Goal: Find specific page/section: Find specific page/section

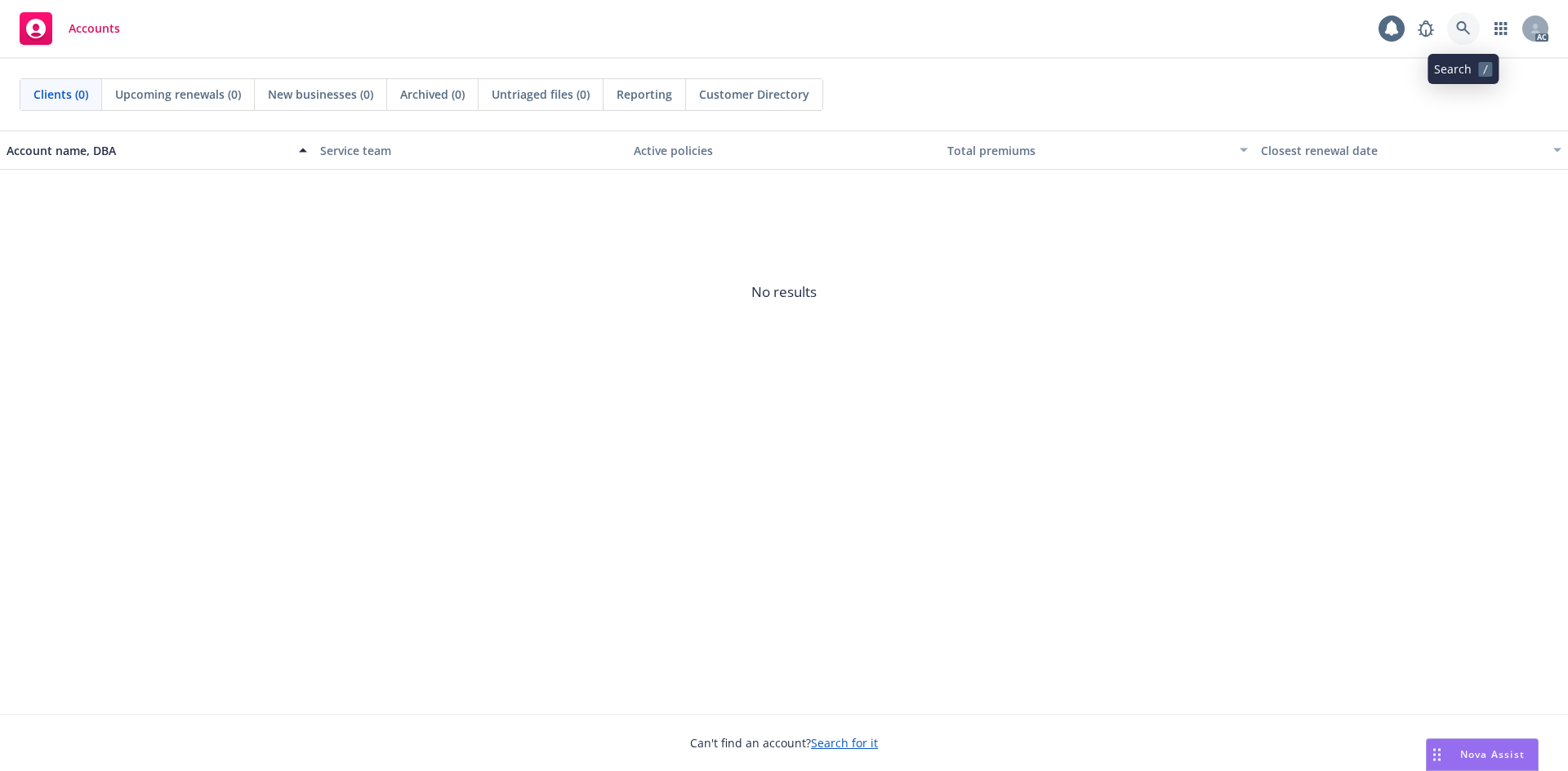
click at [1461, 31] on icon at bounding box center [1463, 28] width 15 height 15
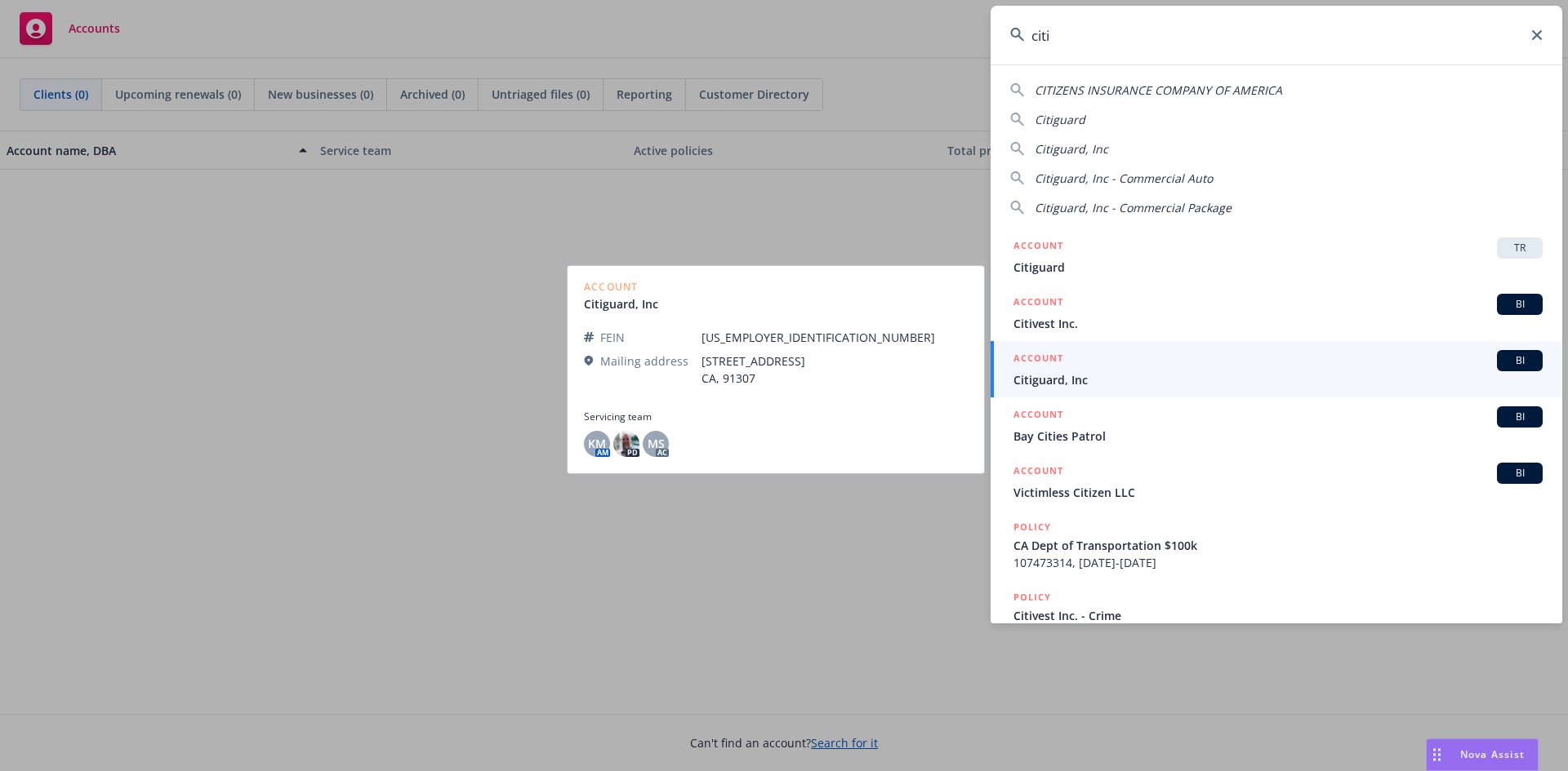
type input "citi"
click at [1077, 383] on span "Citiguard, Inc" at bounding box center [1278, 380] width 529 height 17
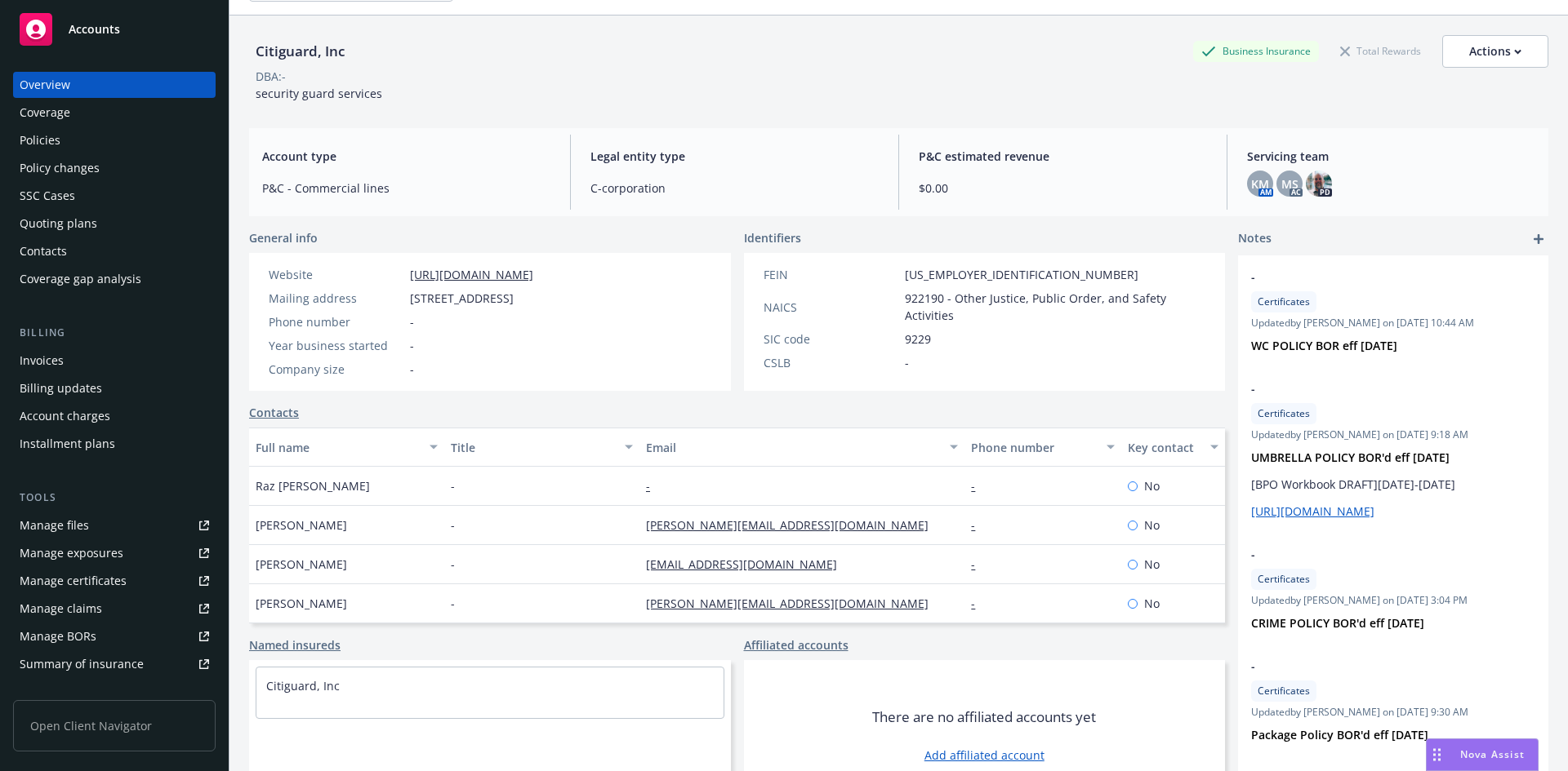
scroll to position [84, 0]
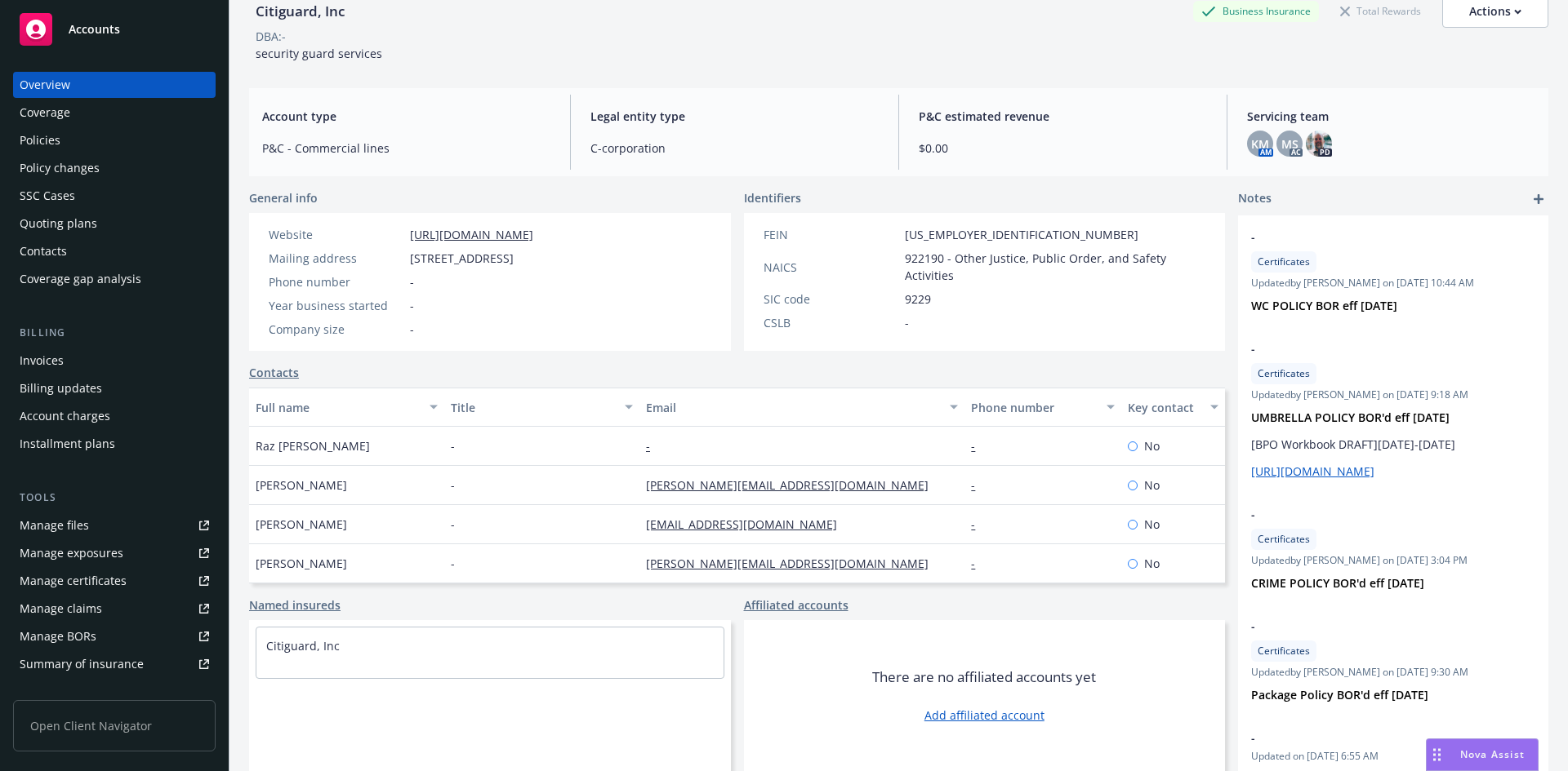
click at [418, 666] on div "Citiguard, Inc" at bounding box center [490, 652] width 469 height 52
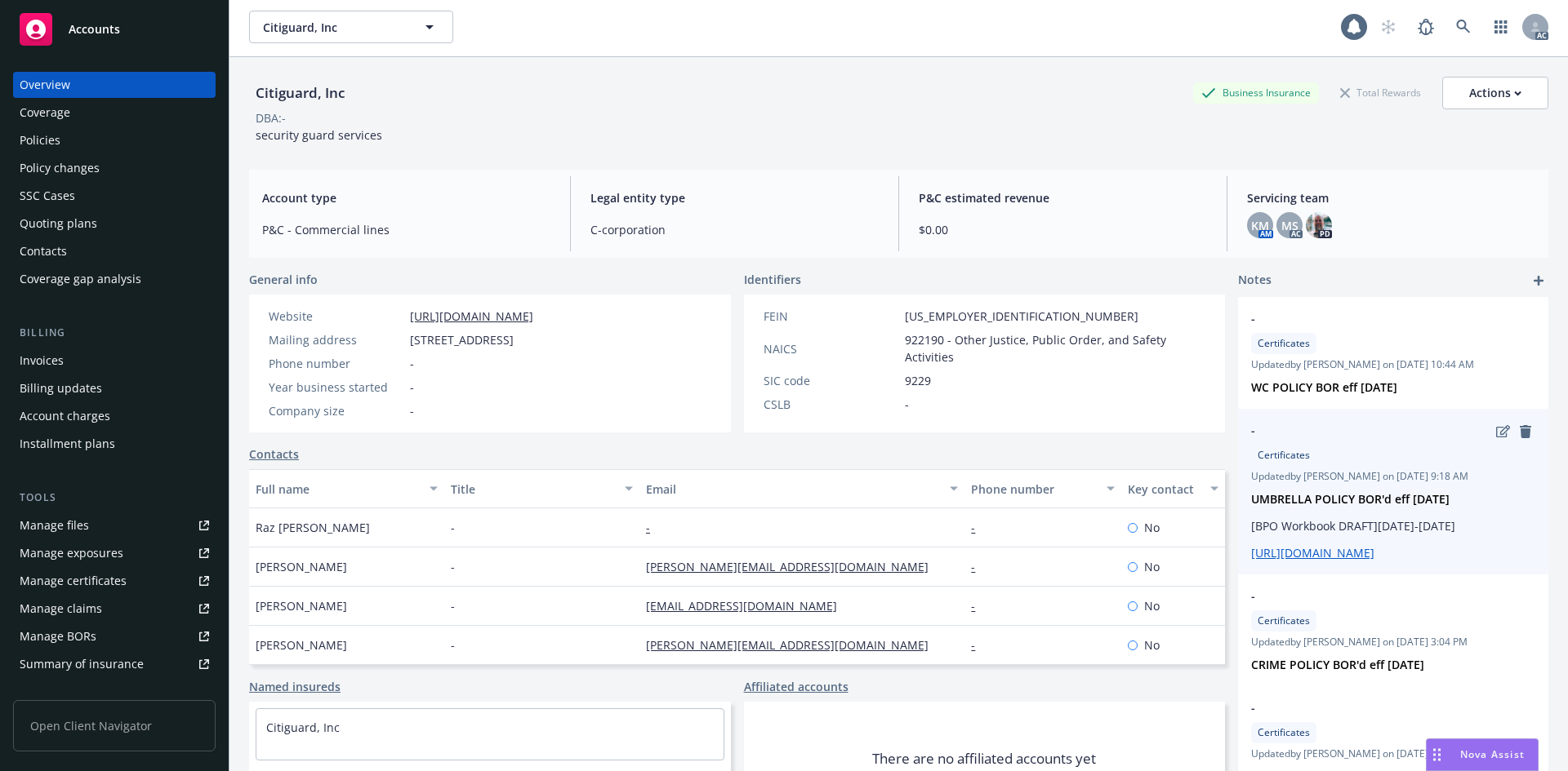
scroll to position [0, 0]
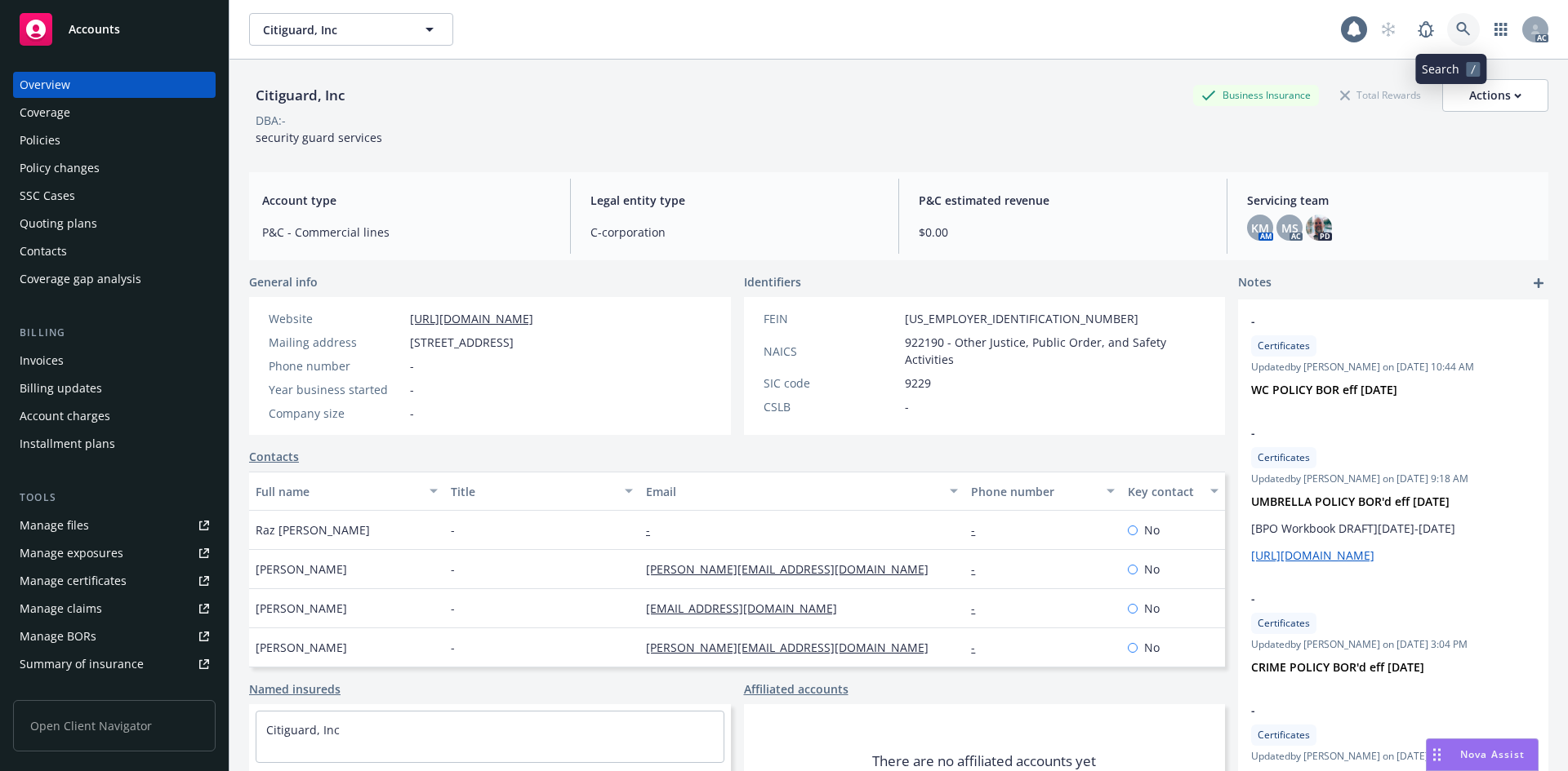
click at [1456, 25] on icon at bounding box center [1463, 28] width 15 height 15
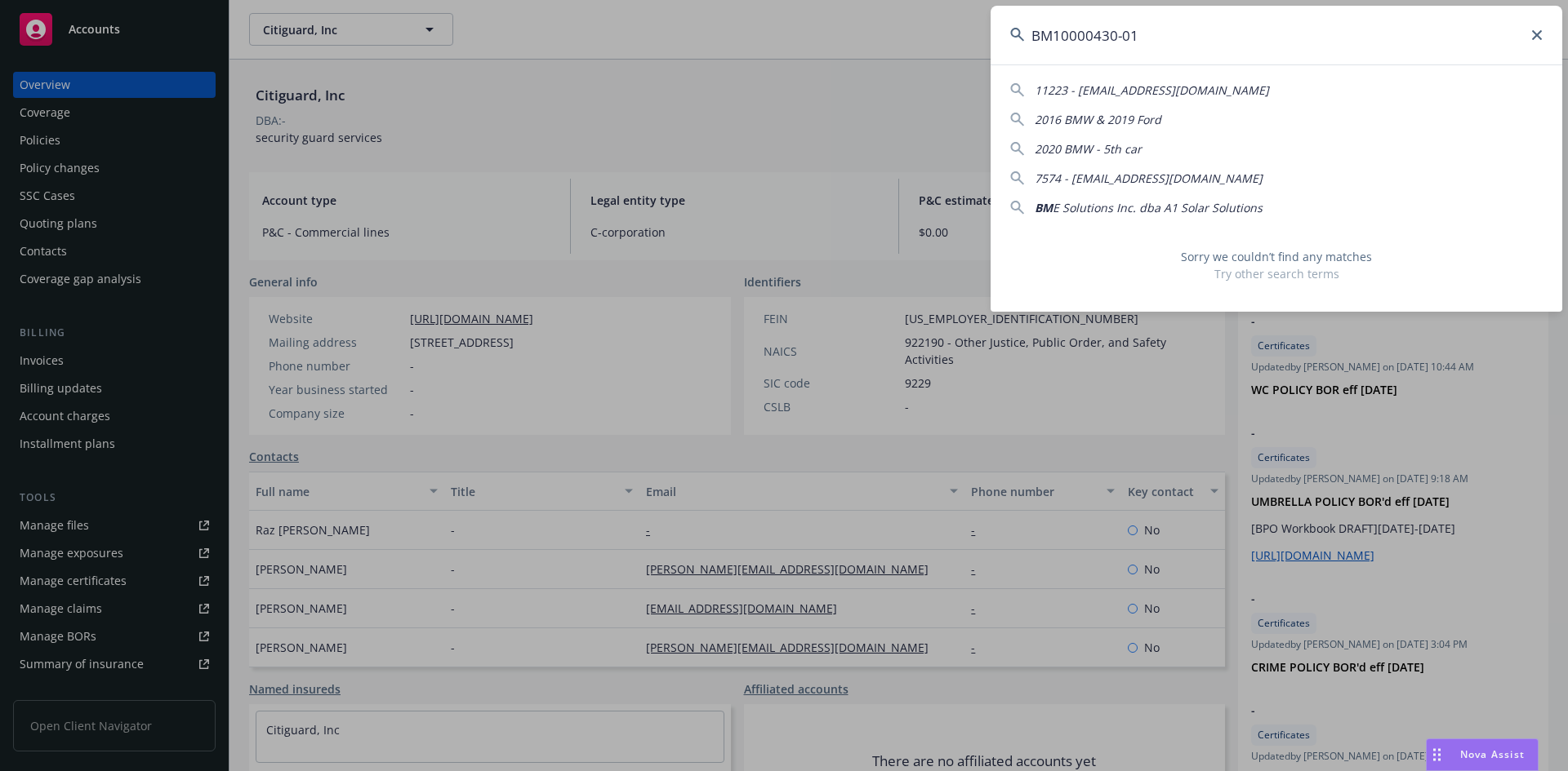
click at [1083, 31] on input "BM10000430-01" at bounding box center [1277, 35] width 572 height 59
type input "BM1000430-01"
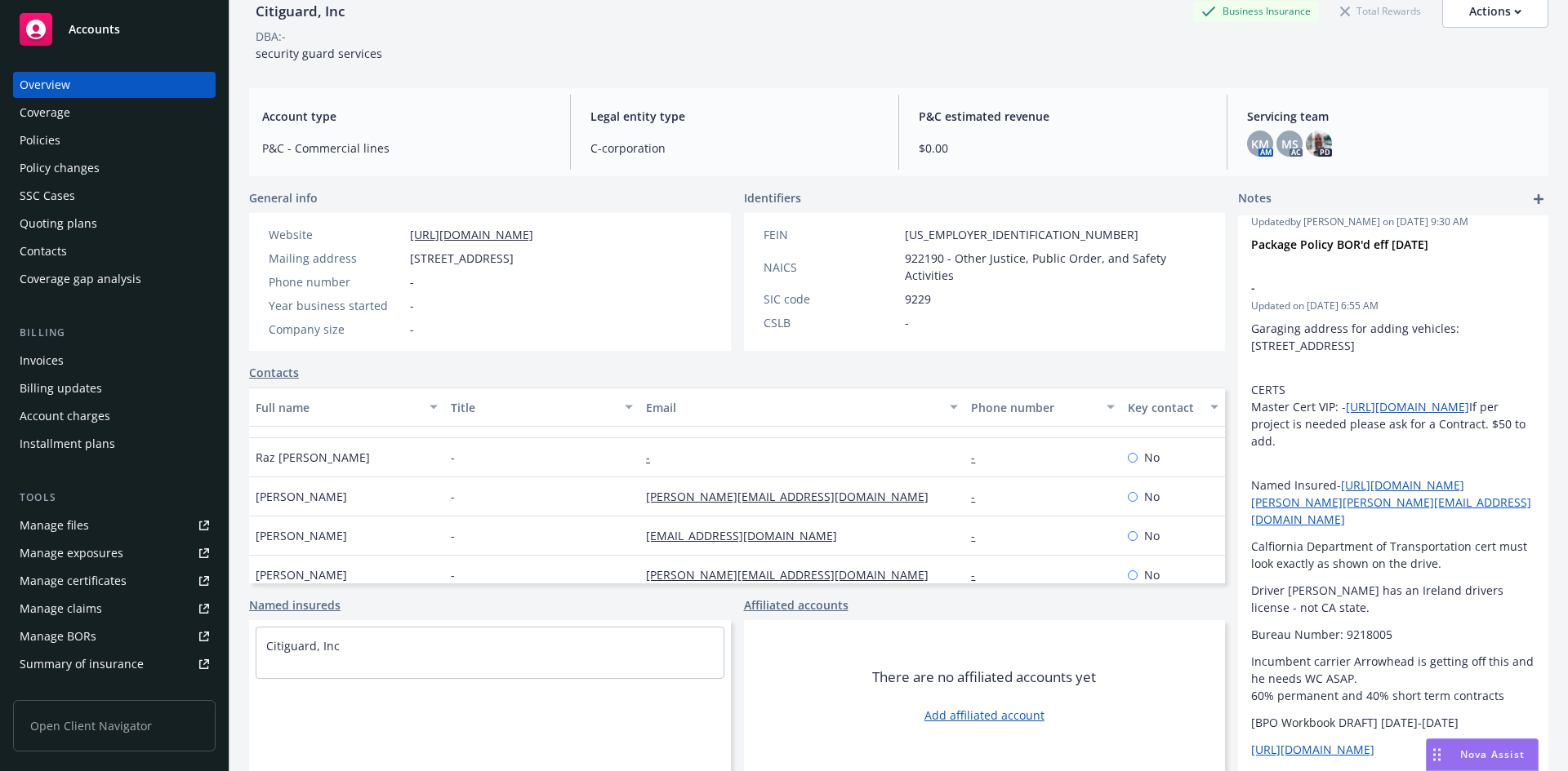
scroll to position [196, 0]
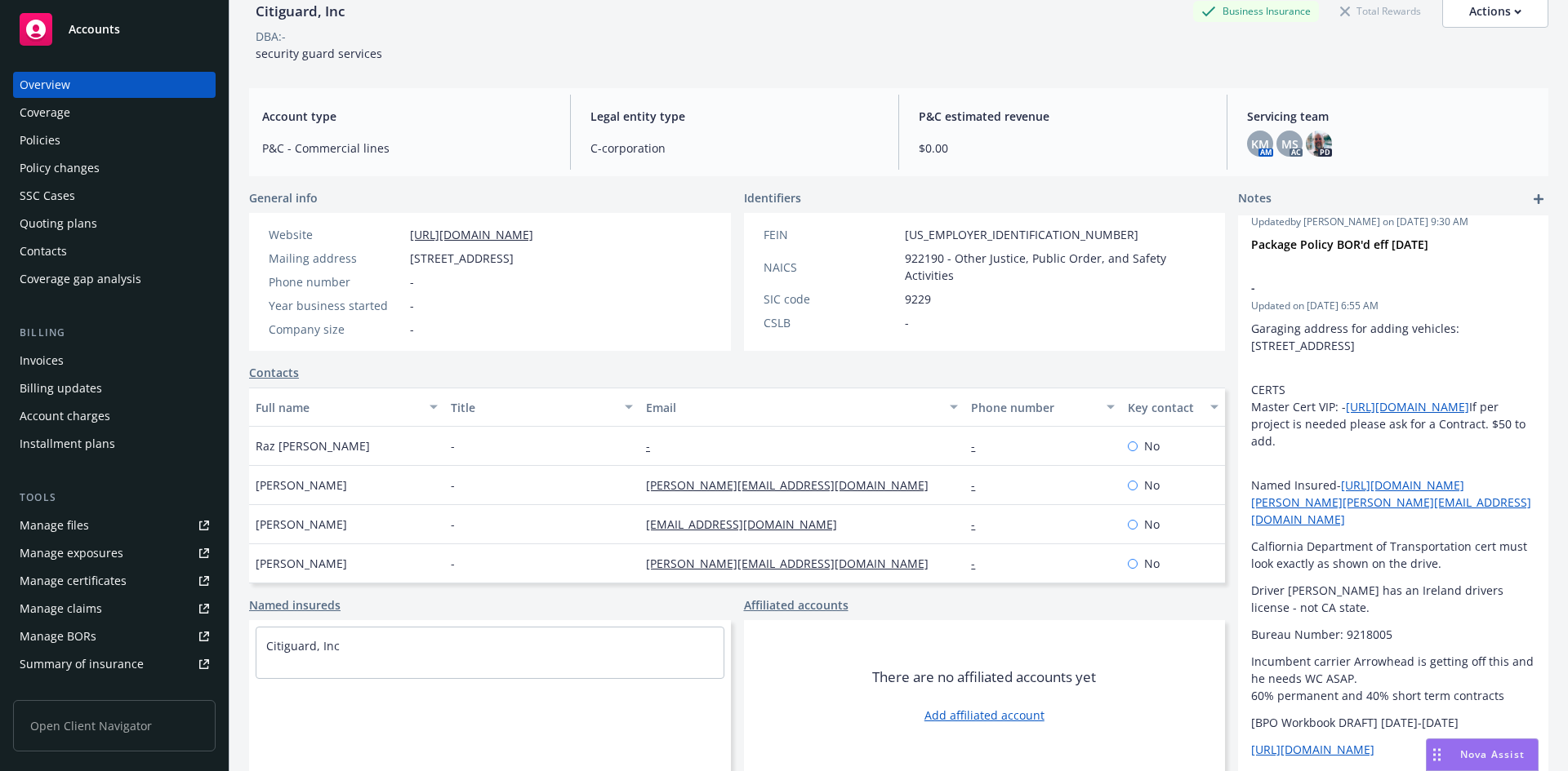
click at [831, 700] on div "There are no affiliated accounts yet Add affiliated account" at bounding box center [984, 696] width 482 height 151
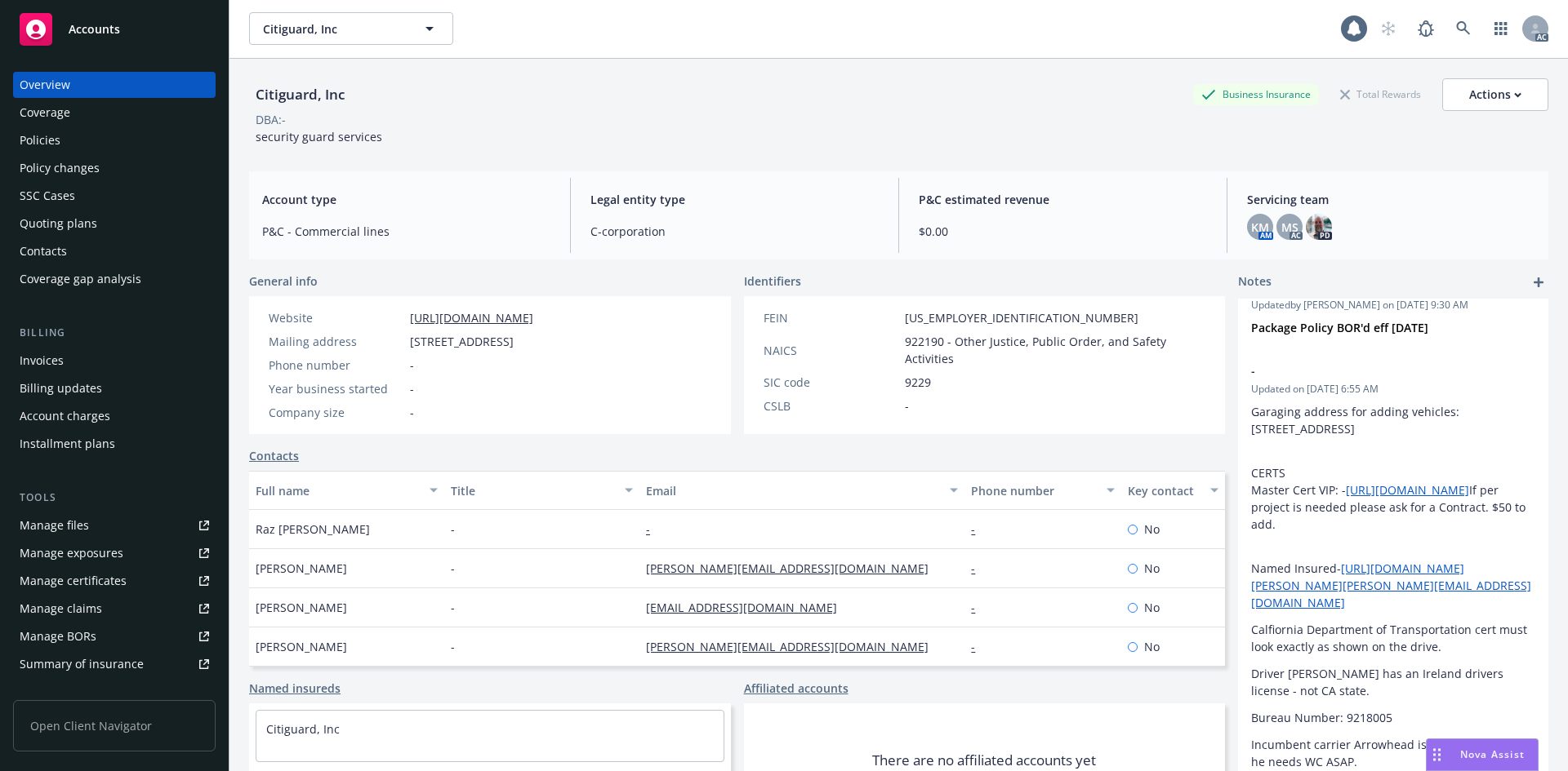
scroll to position [0, 0]
drag, startPoint x: 564, startPoint y: 157, endPoint x: 673, endPoint y: 74, distance: 137.0
click at [566, 155] on div "Citiguard, Inc Business Insurance Total Rewards Actions DBA: - security guard s…" at bounding box center [899, 110] width 1299 height 100
click at [870, 111] on div "Citiguard, Inc Business Insurance Total Rewards Actions" at bounding box center [899, 95] width 1299 height 32
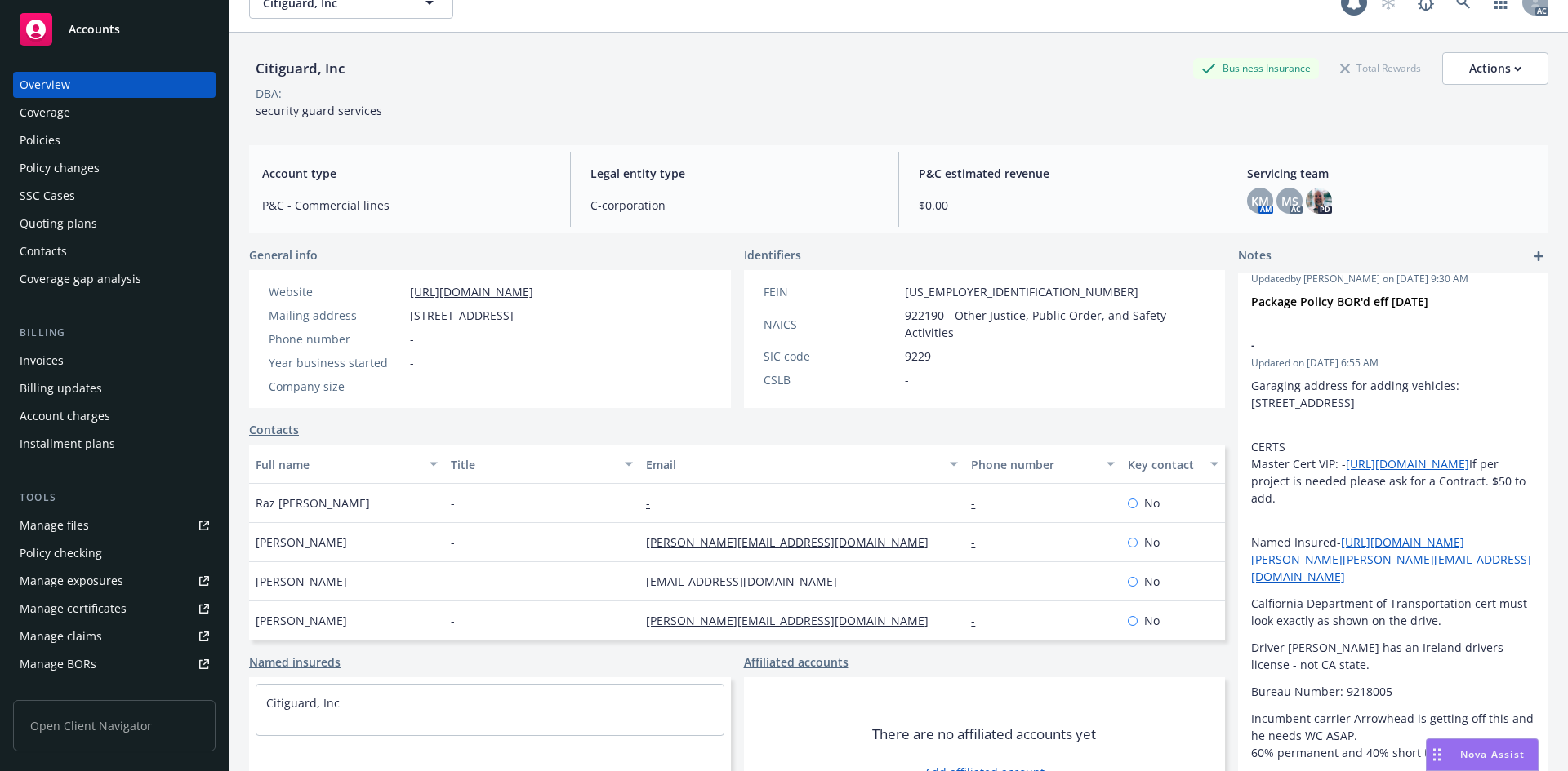
scroll to position [2, 0]
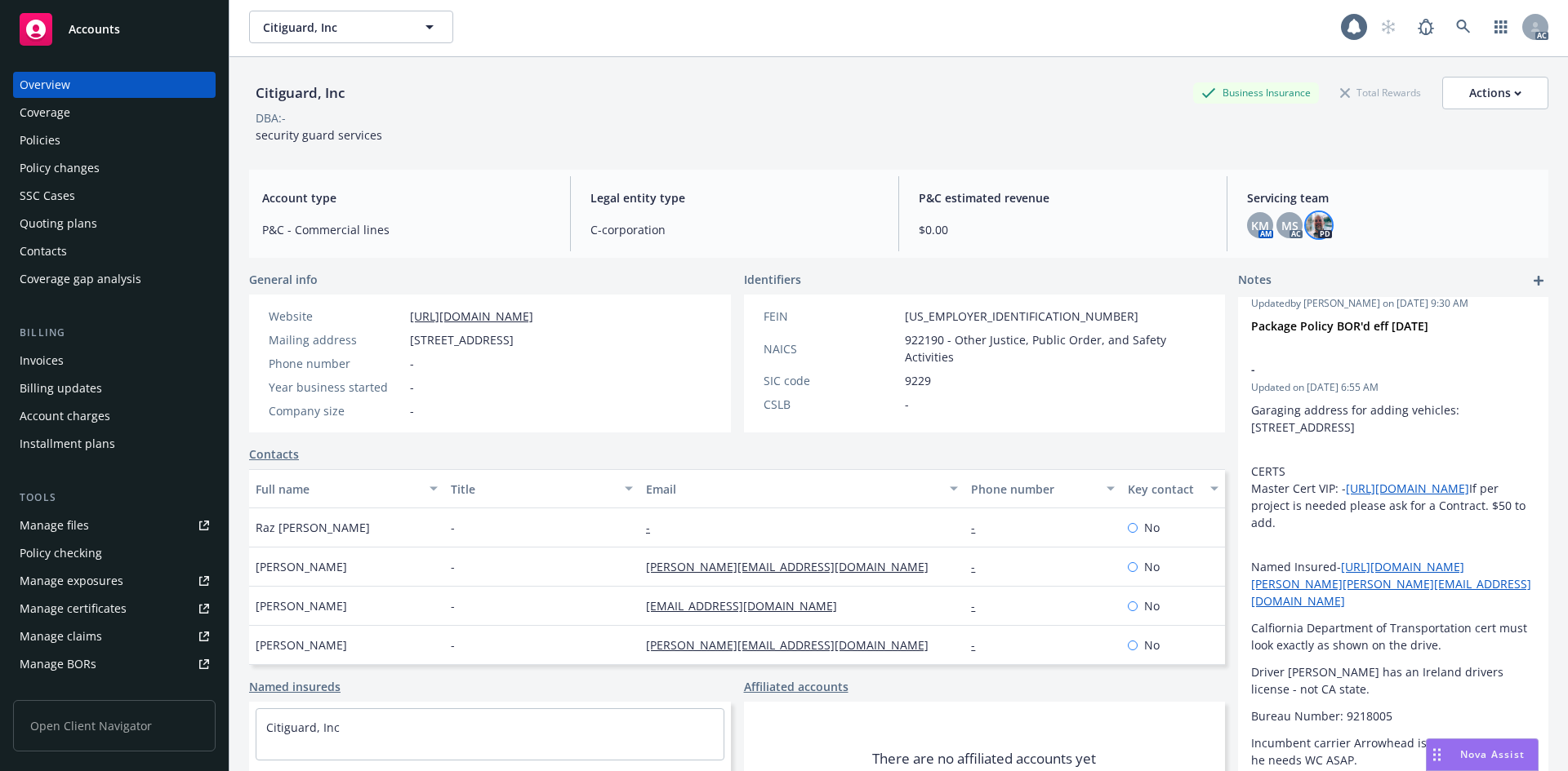
click at [1306, 219] on img at bounding box center [1319, 225] width 26 height 26
click at [1128, 195] on span "P&C estimated revenue" at bounding box center [1063, 197] width 288 height 17
